Goal: Find specific page/section: Find specific page/section

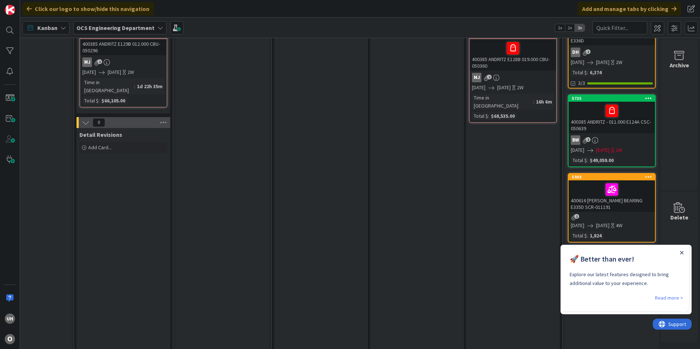
click at [680, 252] on icon "Close Announcement" at bounding box center [682, 253] width 4 height 4
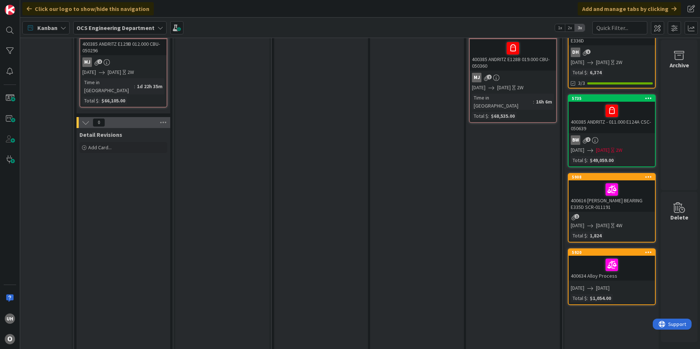
click at [579, 262] on div at bounding box center [612, 264] width 82 height 15
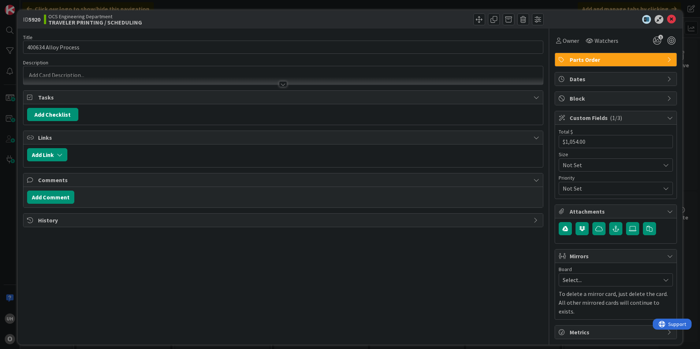
click at [283, 85] on div at bounding box center [283, 84] width 8 height 6
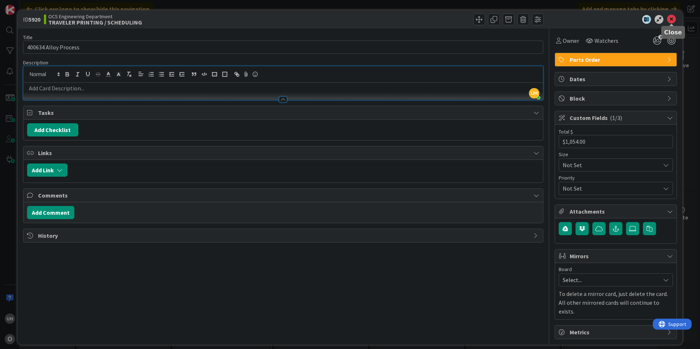
click at [672, 16] on icon at bounding box center [671, 19] width 9 height 9
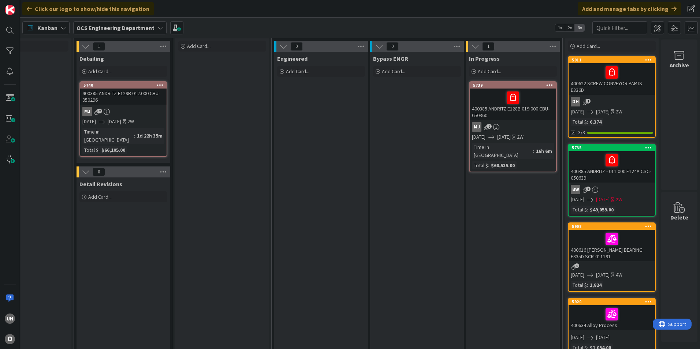
scroll to position [37, 638]
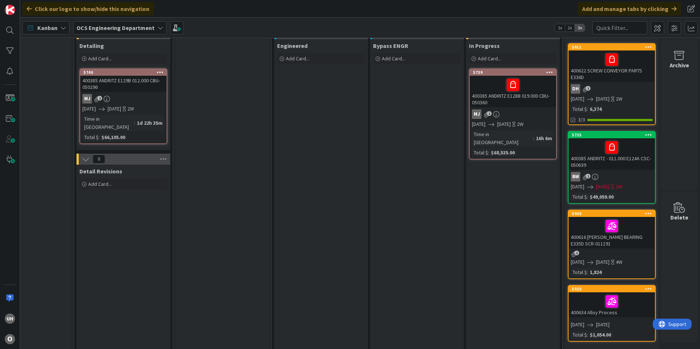
click at [604, 86] on div "DH 1" at bounding box center [612, 89] width 86 height 10
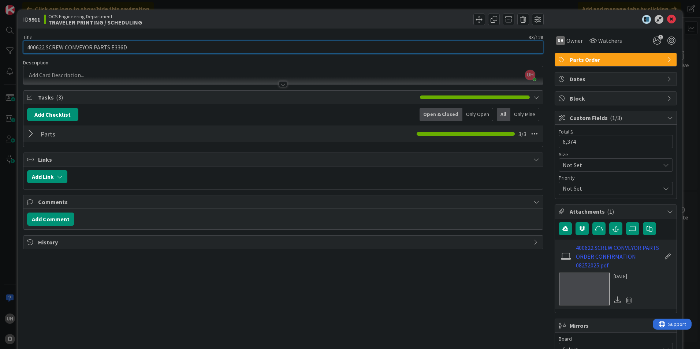
drag, startPoint x: 28, startPoint y: 47, endPoint x: 47, endPoint y: 47, distance: 19.0
click at [49, 48] on input "400622 SCREW CONVEYOR PARTS E336D" at bounding box center [283, 47] width 520 height 13
click at [38, 51] on input "400622 SCREW CONVEYOR PARTS E336D" at bounding box center [283, 47] width 520 height 13
drag, startPoint x: 26, startPoint y: 47, endPoint x: 43, endPoint y: 47, distance: 16.5
click at [46, 47] on input "400622 SCREW CONVEYOR PARTS E336D" at bounding box center [283, 47] width 520 height 13
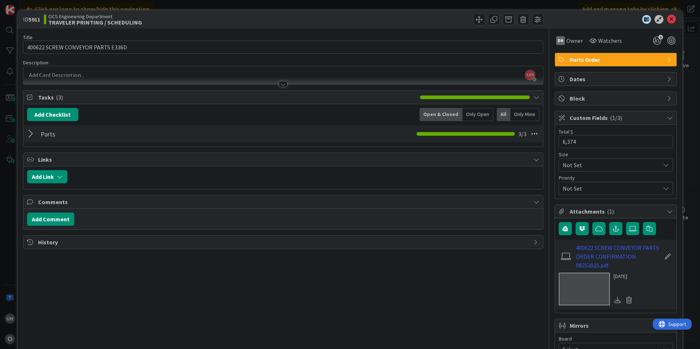
click at [671, 18] on div at bounding box center [613, 19] width 130 height 9
click at [667, 16] on icon at bounding box center [671, 19] width 9 height 9
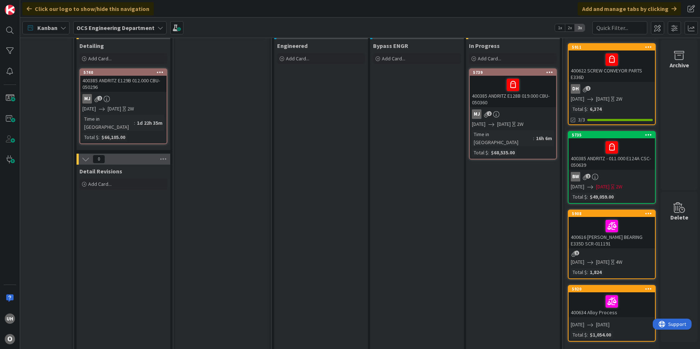
click at [574, 300] on div at bounding box center [612, 301] width 82 height 15
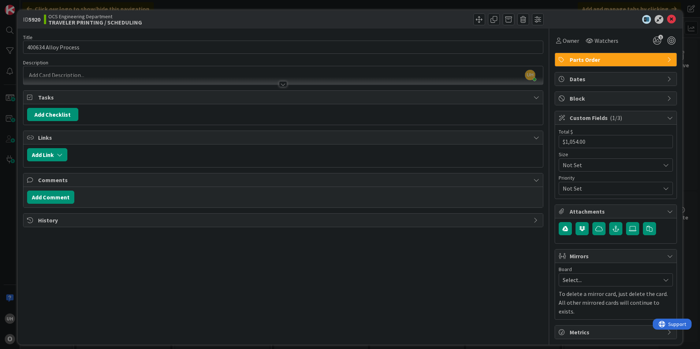
click at [282, 84] on div at bounding box center [283, 84] width 8 height 6
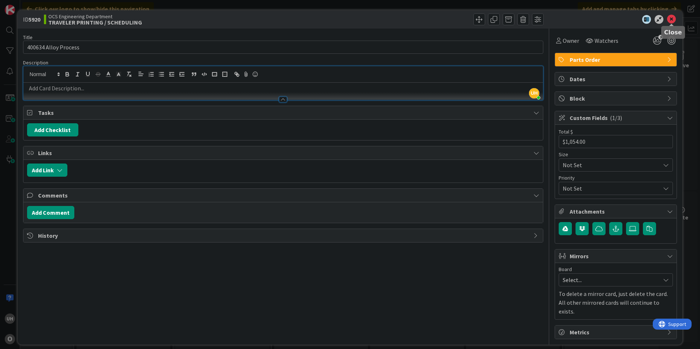
click at [670, 21] on icon at bounding box center [671, 19] width 9 height 9
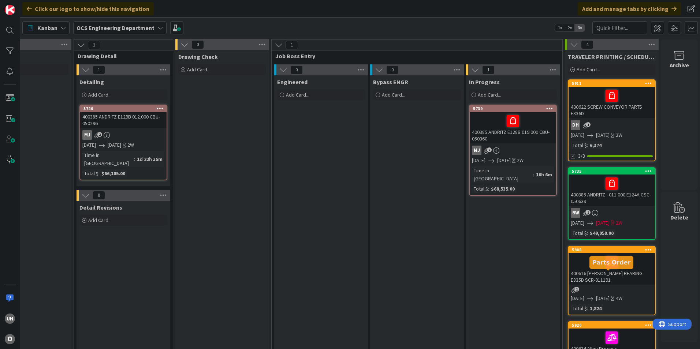
scroll to position [0, 638]
click at [600, 290] on div "1" at bounding box center [612, 290] width 86 height 6
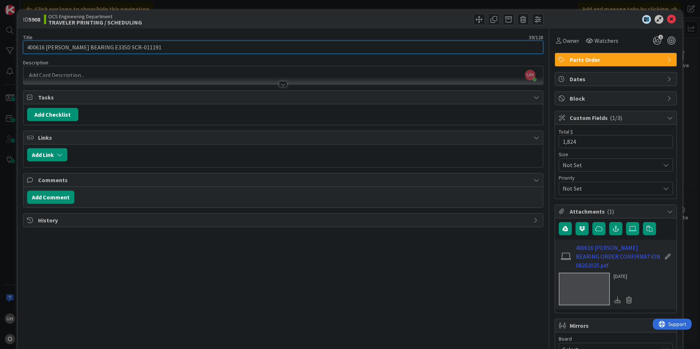
drag, startPoint x: 111, startPoint y: 48, endPoint x: 142, endPoint y: 46, distance: 31.9
click at [142, 46] on input "400616 [PERSON_NAME] BEARING E335D SCR-011191" at bounding box center [283, 47] width 520 height 13
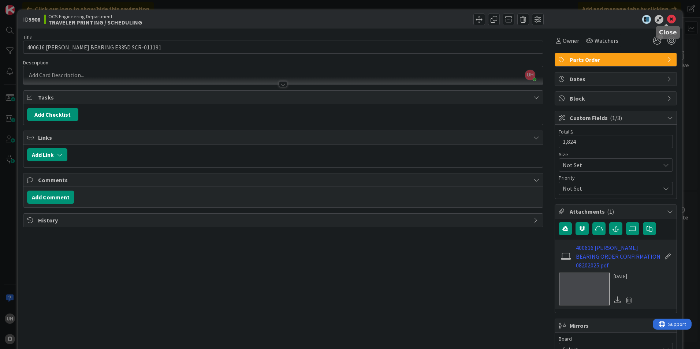
click at [667, 16] on icon at bounding box center [671, 19] width 9 height 9
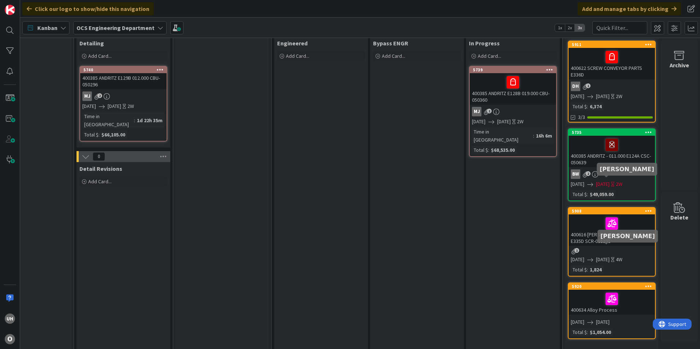
scroll to position [0, 638]
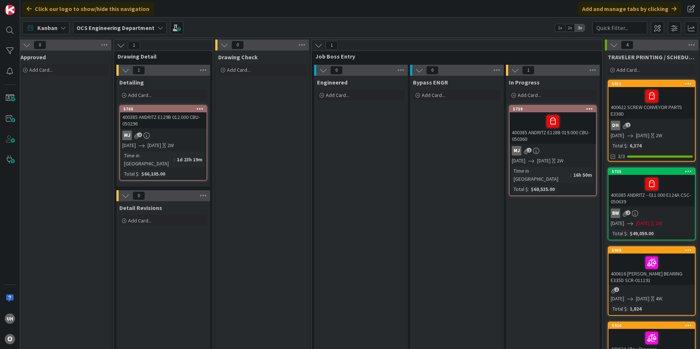
scroll to position [0, 638]
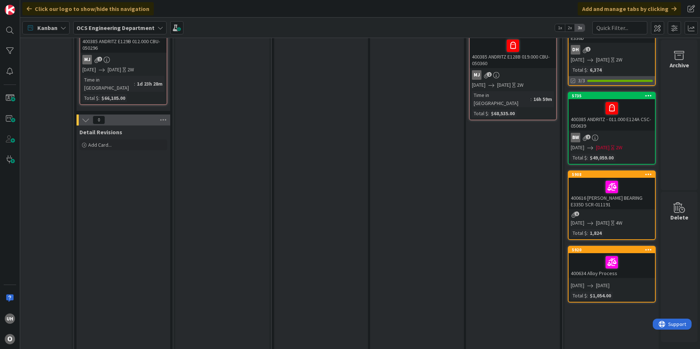
scroll to position [0, 638]
